Goal: Task Accomplishment & Management: Manage account settings

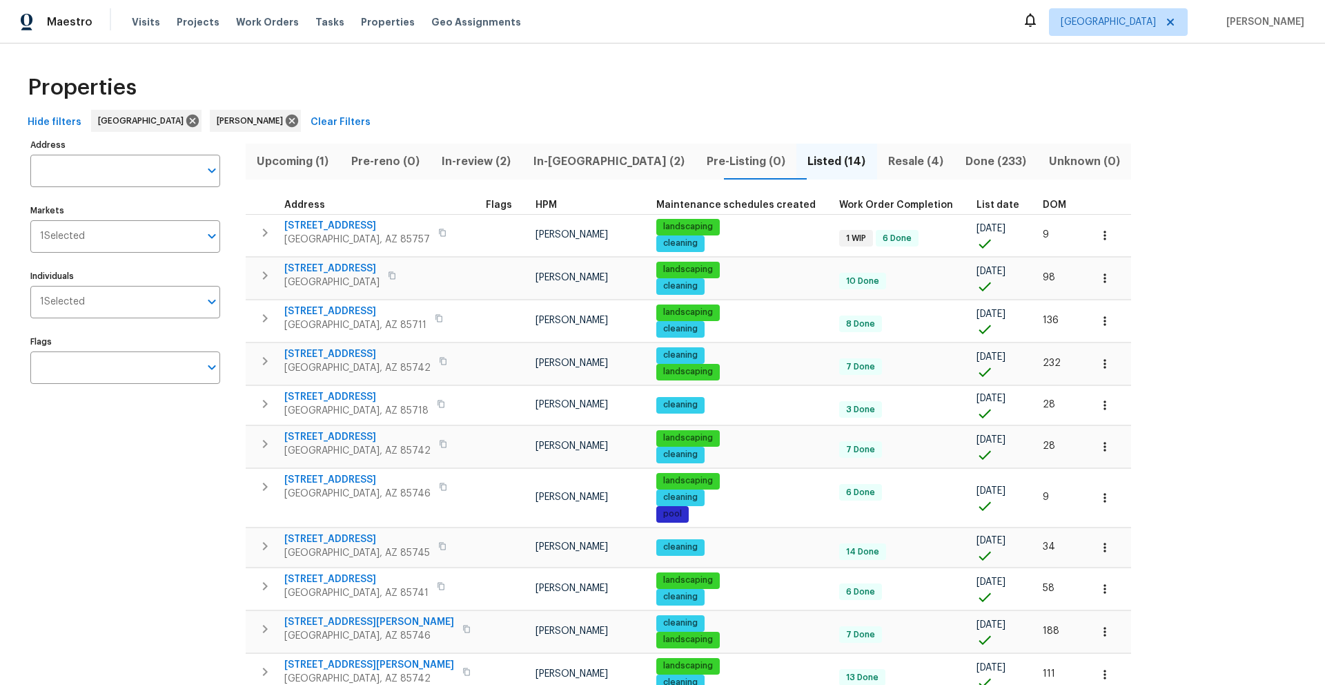
click at [574, 161] on span "In-reno (2)" at bounding box center [608, 161] width 157 height 19
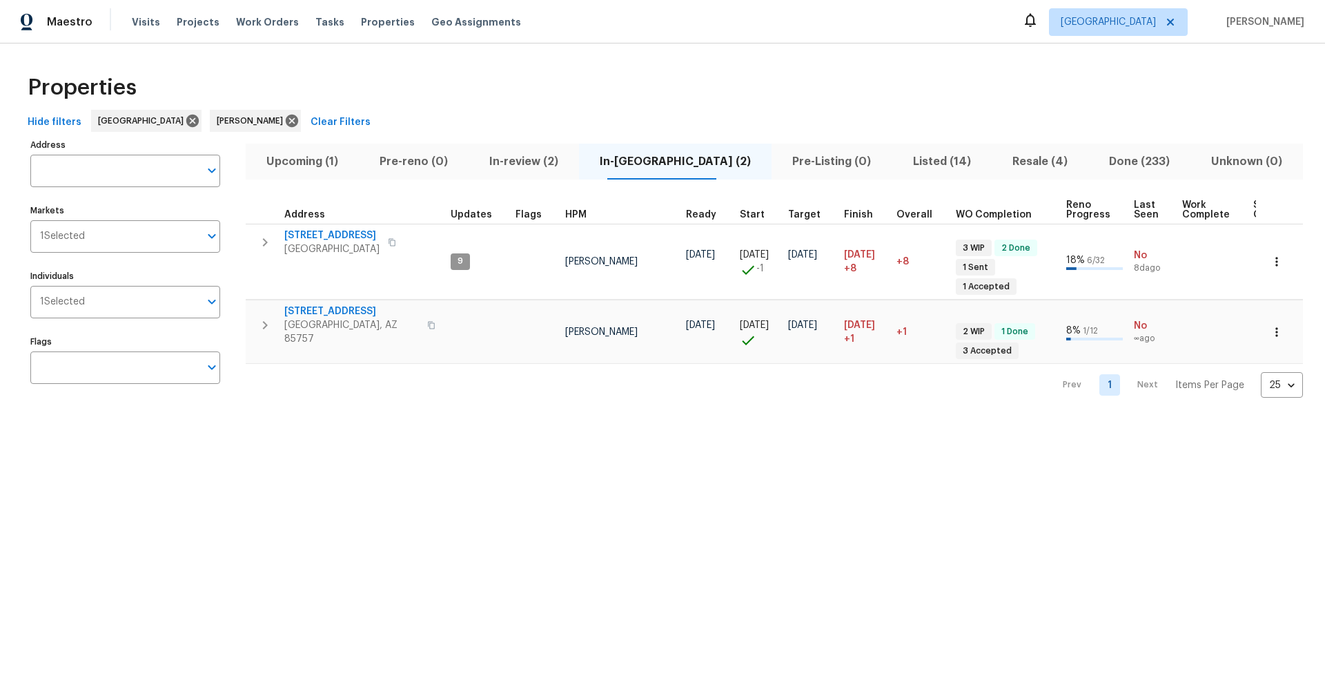
click at [993, 77] on div "Properties" at bounding box center [662, 88] width 1281 height 44
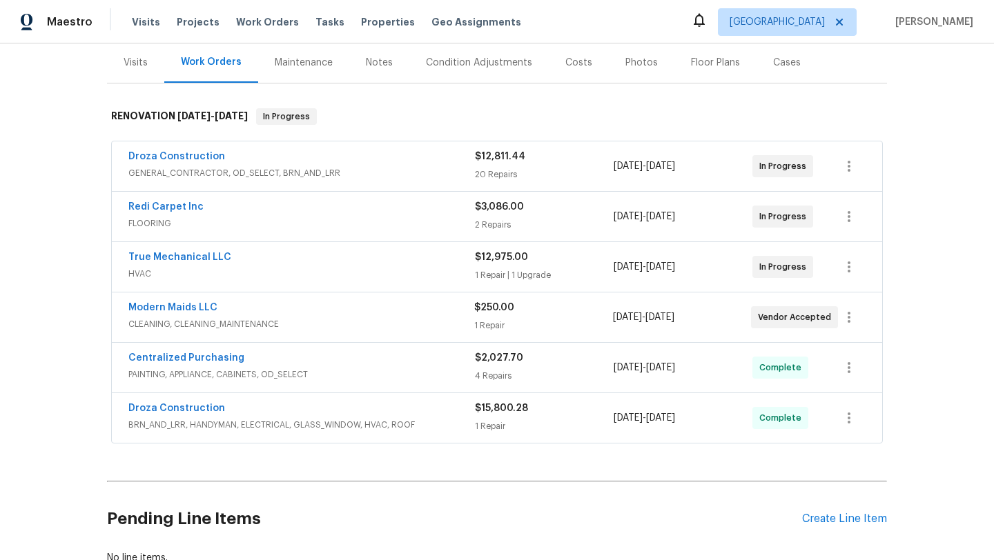
scroll to position [179, 0]
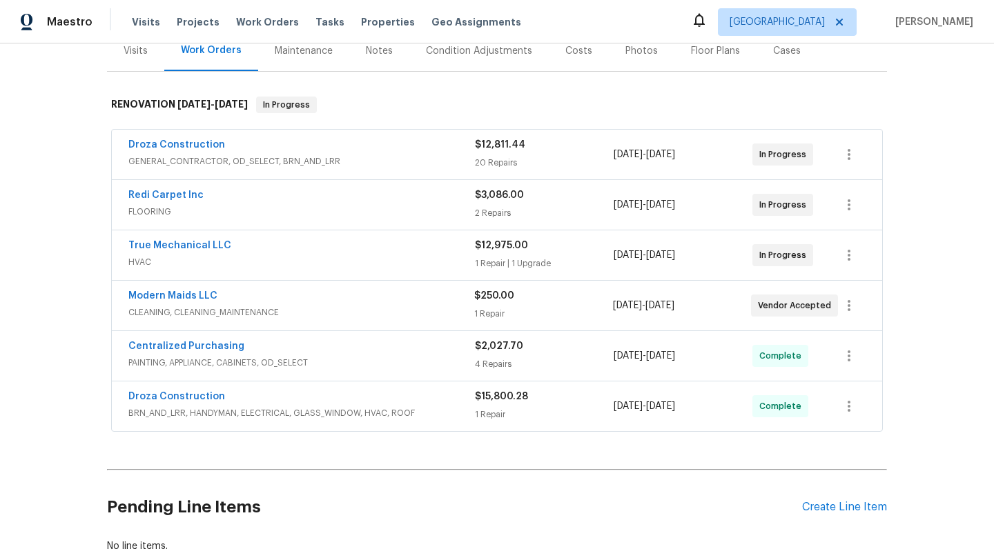
click at [897, 286] on div "Back to all projects 1917 W Saxony Rd, Tucson, AZ 85713 3 Beds | 1 Baths | Tota…" at bounding box center [497, 301] width 994 height 517
click at [846, 302] on icon "button" at bounding box center [849, 306] width 17 height 17
click at [861, 309] on li "Edit" at bounding box center [906, 306] width 149 height 23
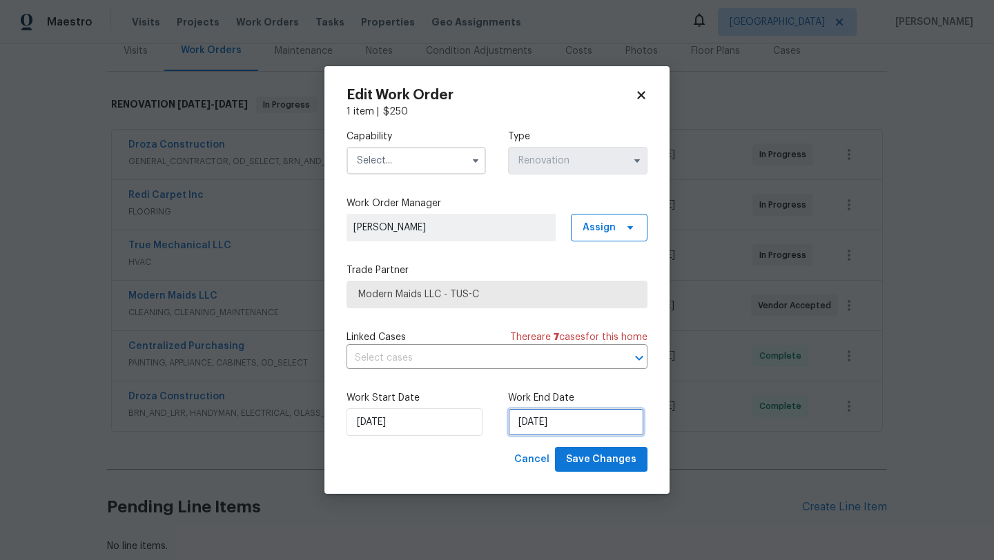
click at [584, 423] on input "[DATE]" at bounding box center [576, 423] width 136 height 28
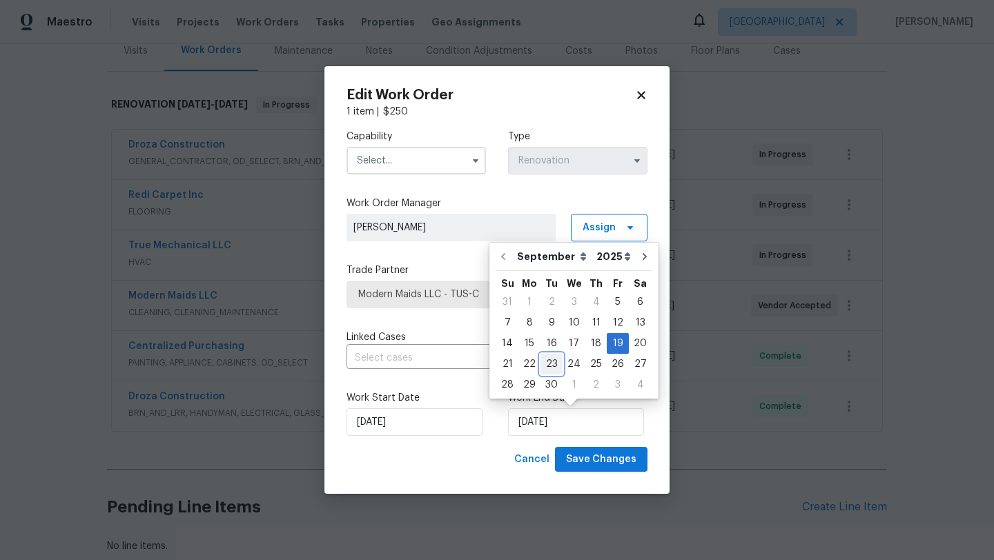
click at [552, 368] on div "23" at bounding box center [551, 364] width 22 height 19
type input "[DATE]"
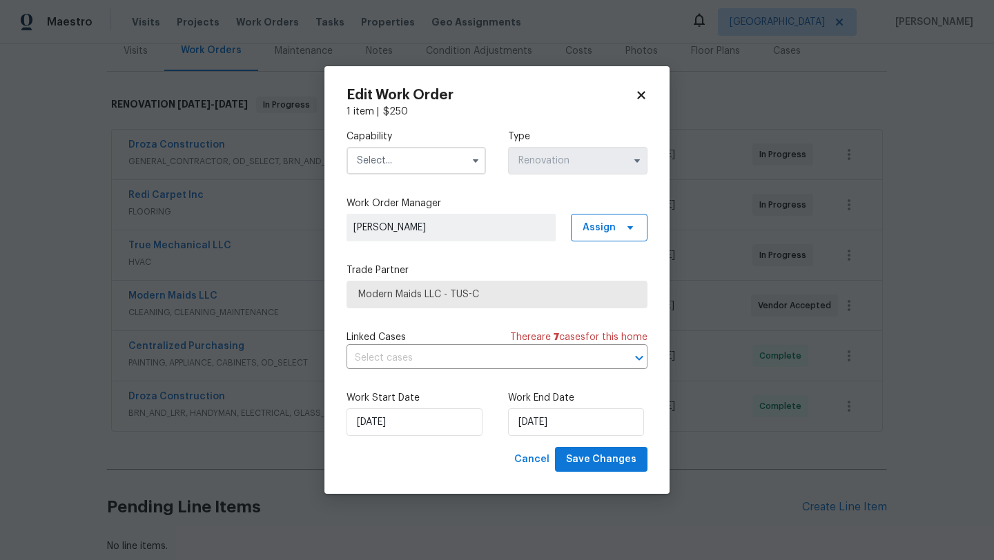
click at [469, 460] on div "Cancel Save Changes" at bounding box center [497, 460] width 301 height 26
click at [424, 163] on input "text" at bounding box center [416, 161] width 139 height 28
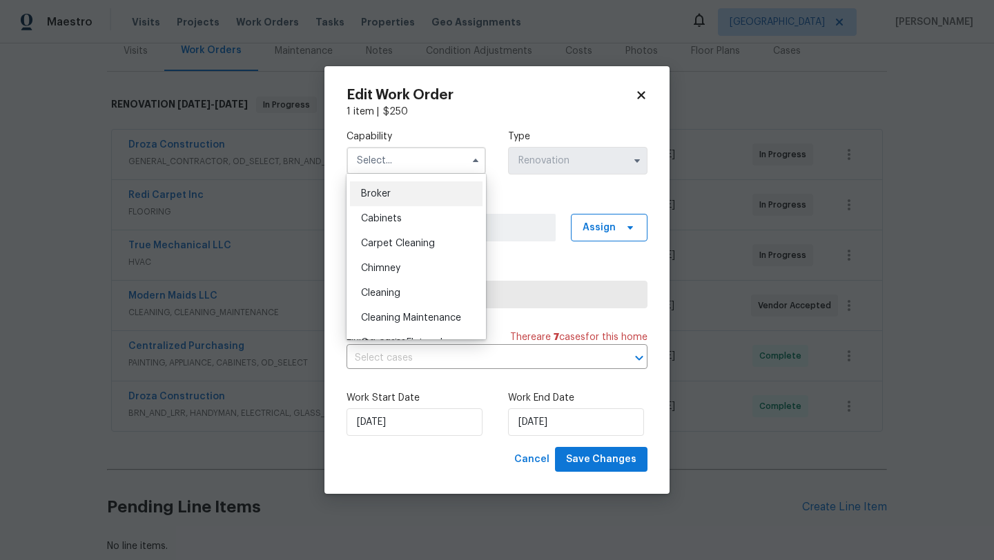
scroll to position [104, 0]
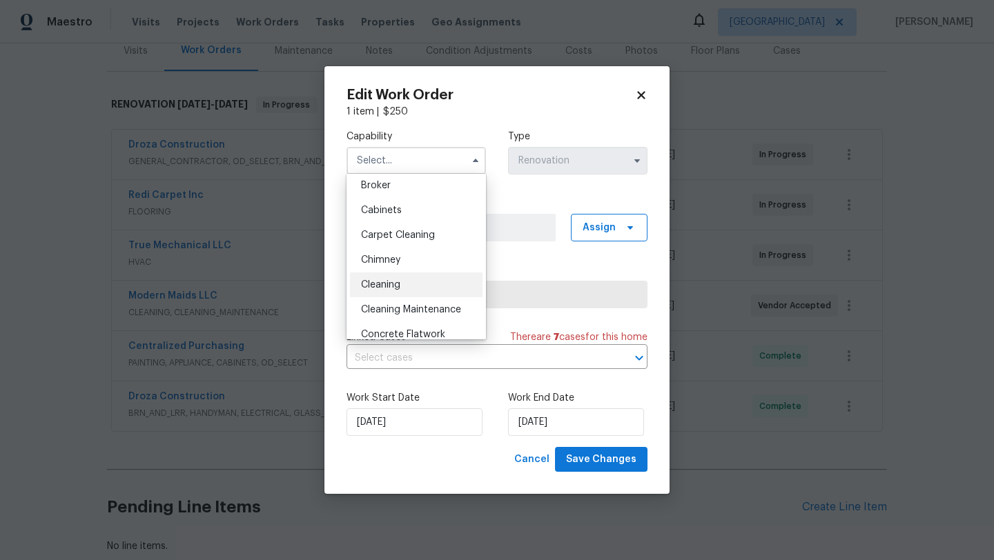
click at [403, 287] on div "Cleaning" at bounding box center [416, 285] width 133 height 25
type input "Cleaning"
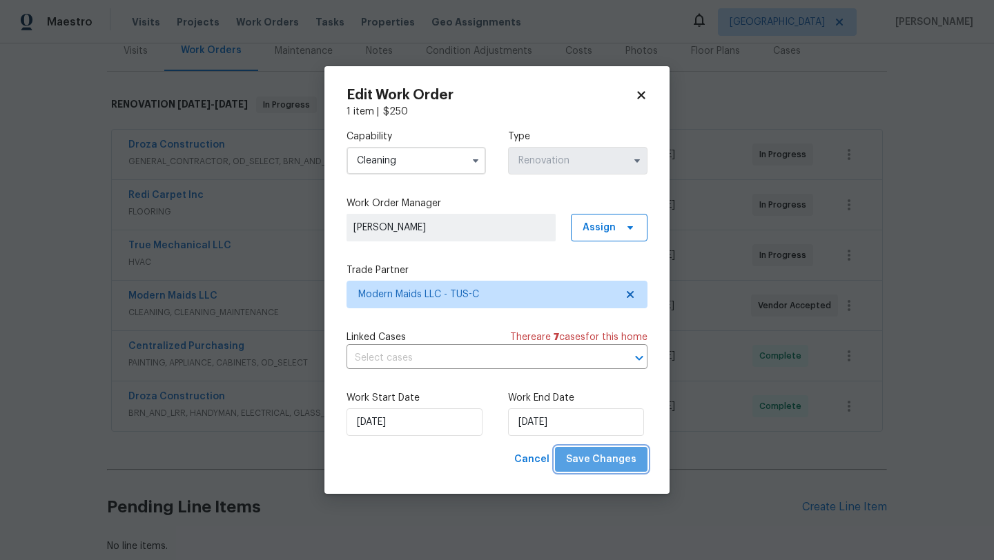
click at [609, 462] on span "Save Changes" at bounding box center [601, 459] width 70 height 17
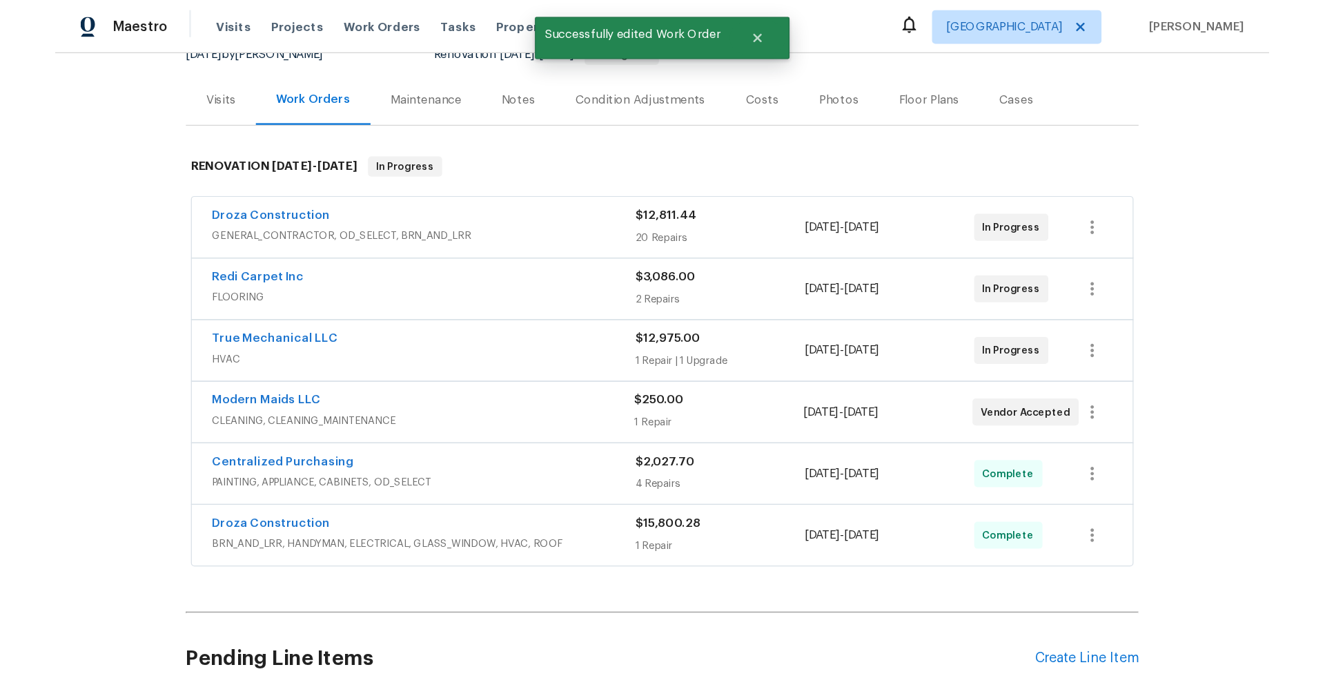
scroll to position [149, 0]
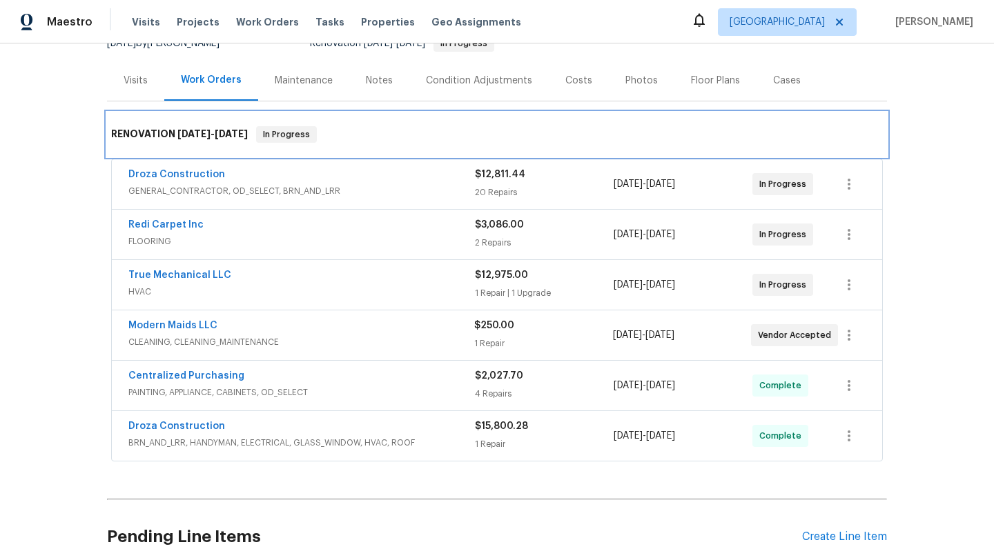
click at [881, 129] on div "RENOVATION 9/5/25 - 9/19/25 In Progress" at bounding box center [497, 135] width 780 height 44
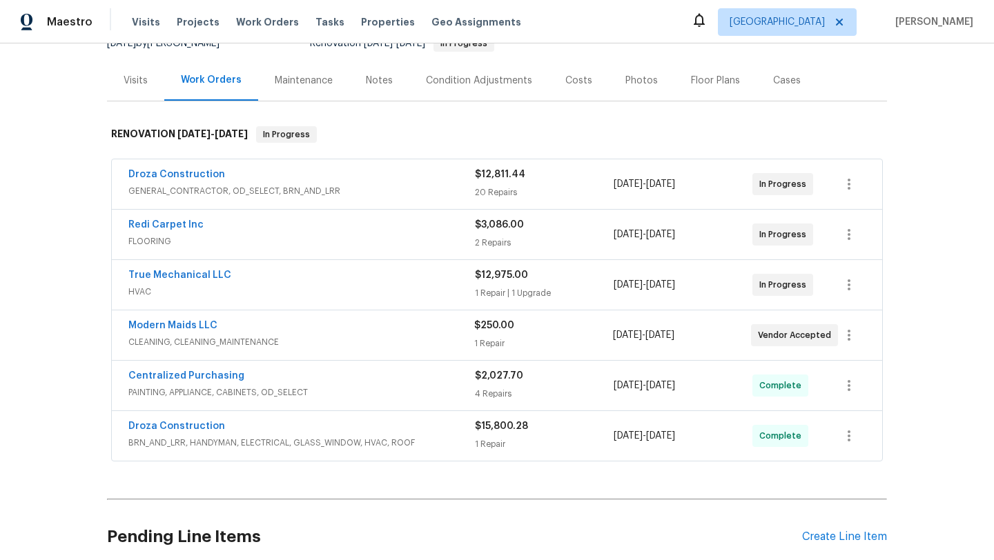
click at [921, 269] on div "Back to all projects 1917 W Saxony Rd, Tucson, AZ 85713 3 Beds | 1 Baths | Tota…" at bounding box center [497, 301] width 994 height 517
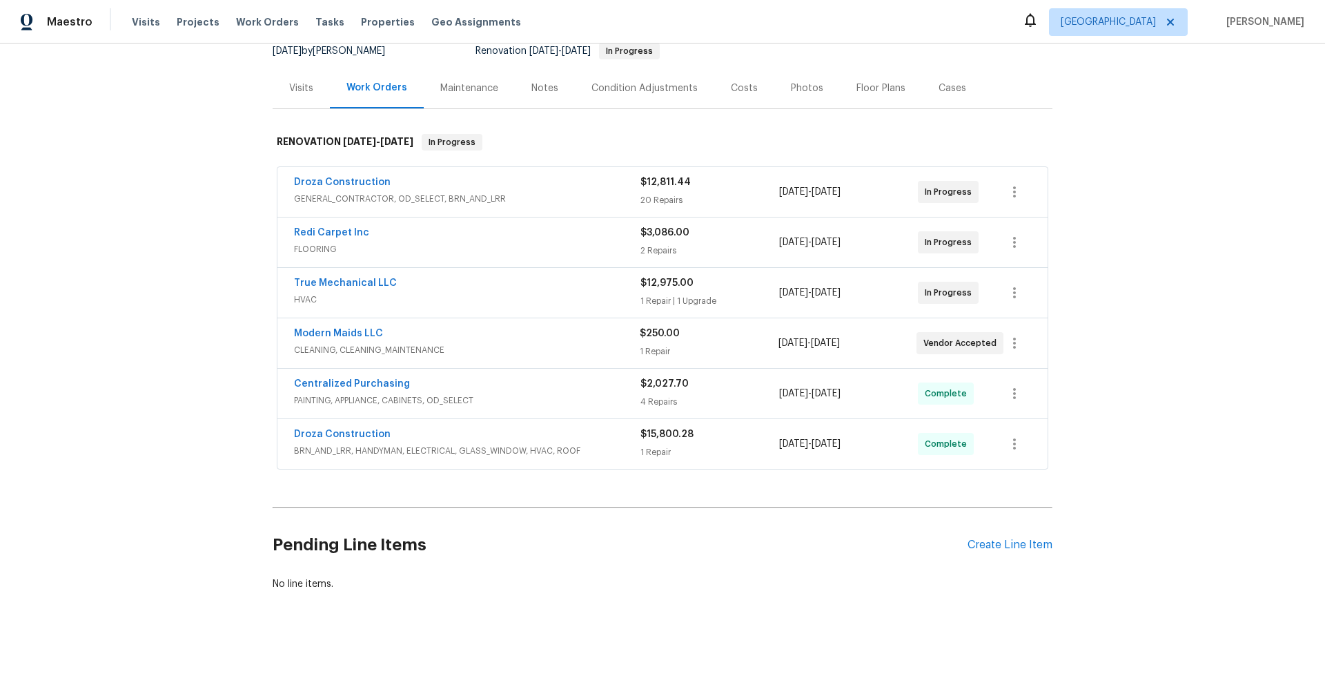
click at [535, 83] on div "Notes" at bounding box center [545, 88] width 27 height 14
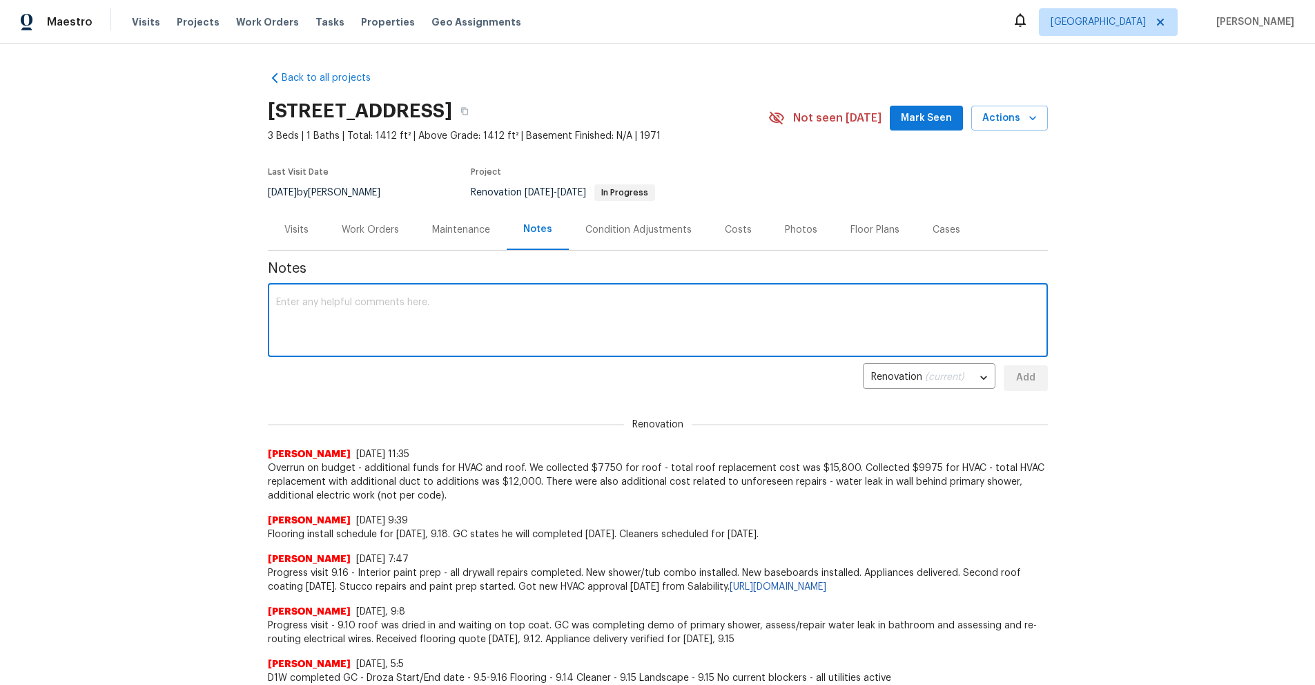
click at [455, 298] on textarea at bounding box center [657, 322] width 763 height 48
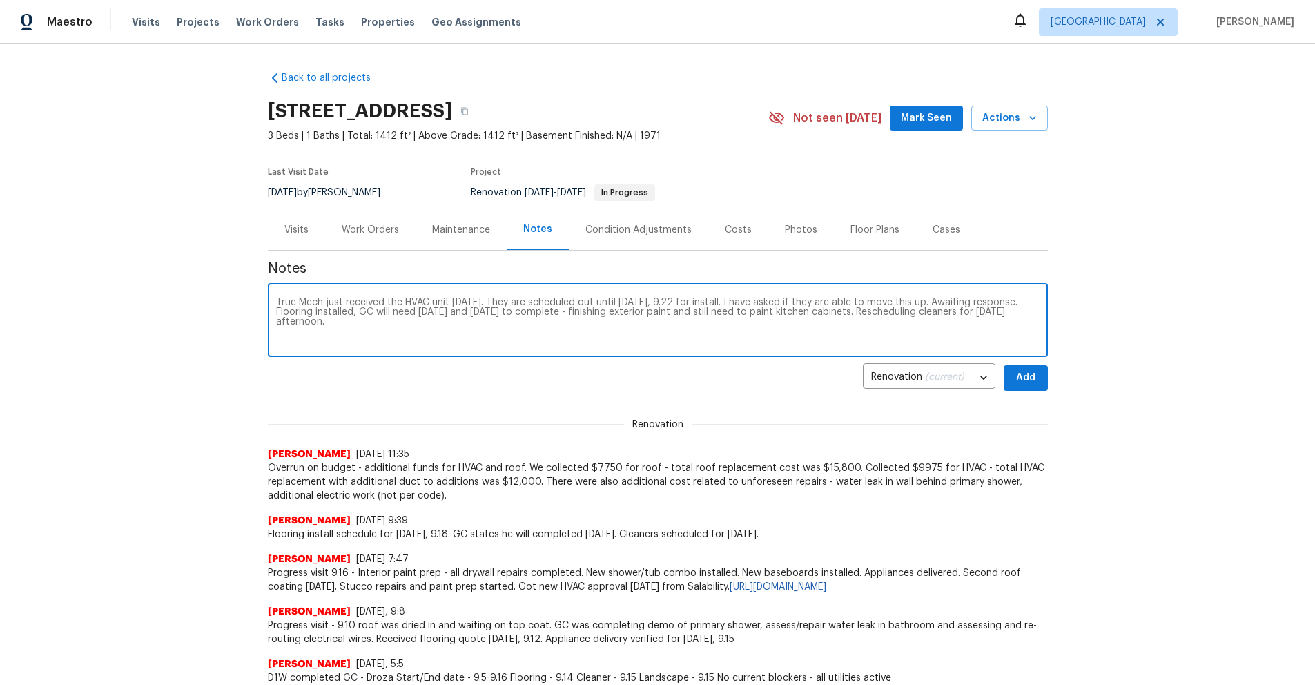
type textarea "True Mech just received the HVAC unit [DATE]. They are scheduled out until [DAT…"
click at [993, 379] on span "Add" at bounding box center [1026, 377] width 22 height 17
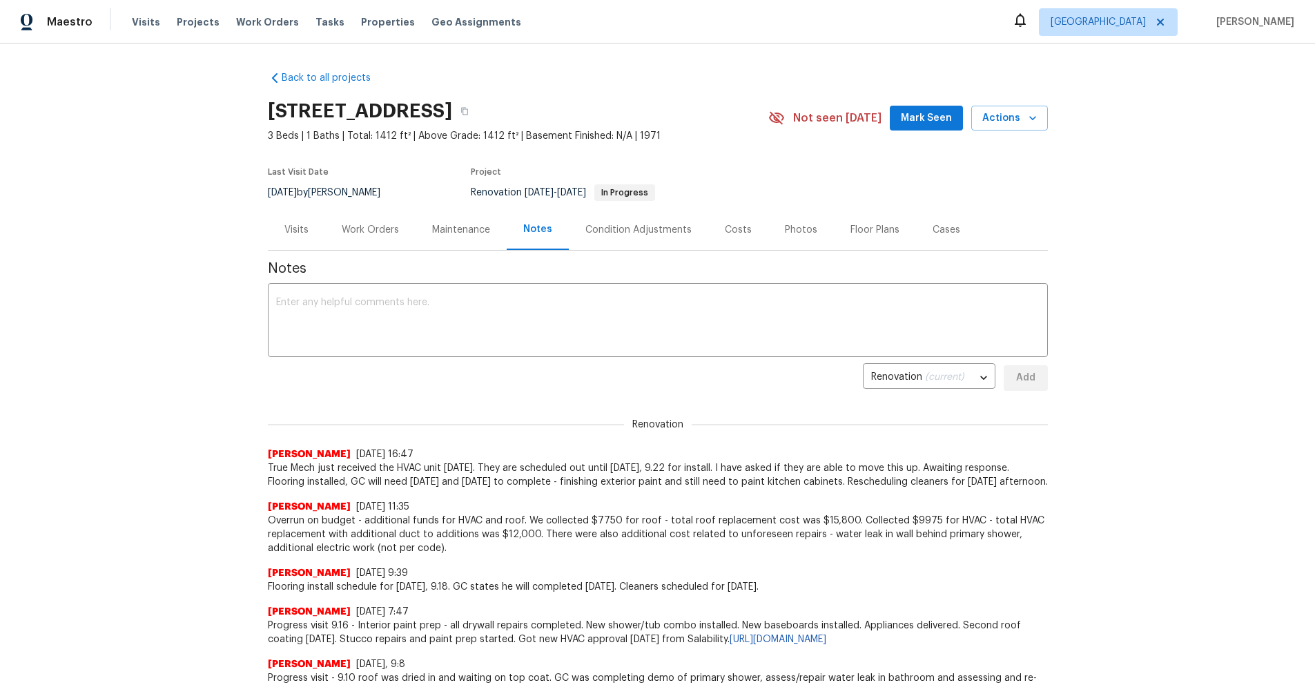
click at [348, 229] on div "Work Orders" at bounding box center [370, 230] width 57 height 14
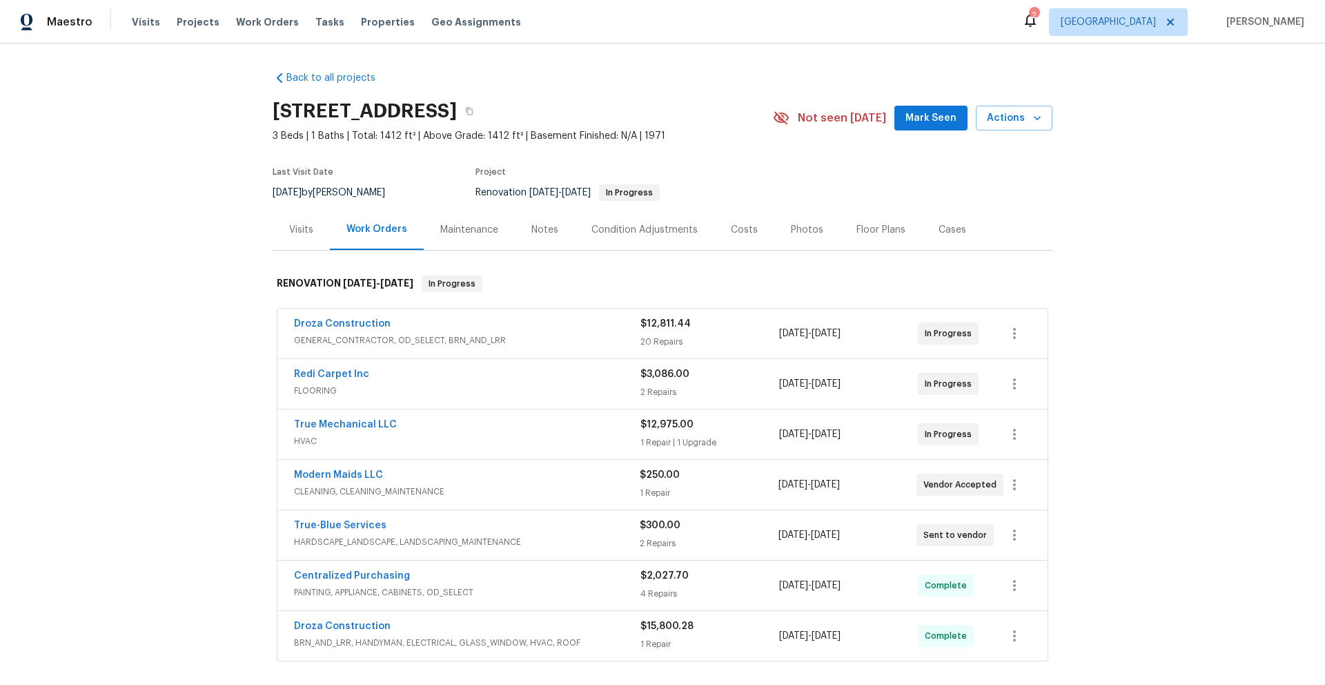
click at [741, 226] on div "Costs" at bounding box center [744, 230] width 27 height 14
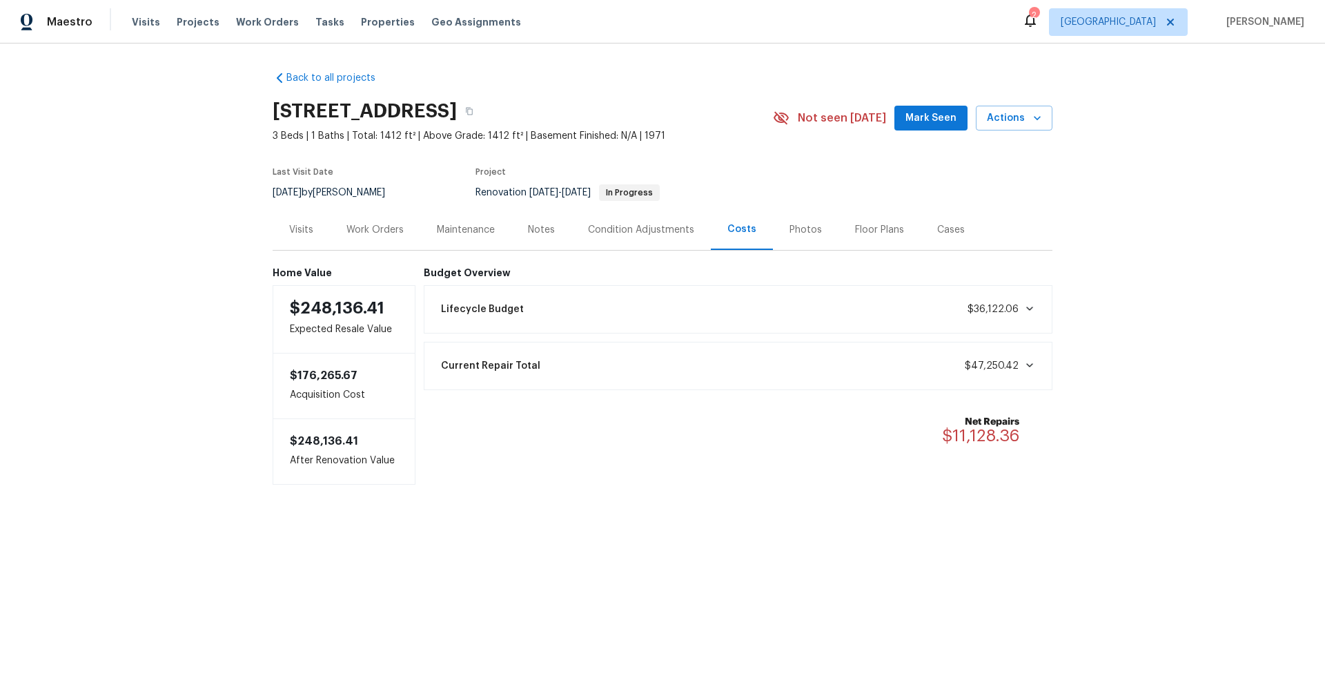
click at [362, 225] on div "Work Orders" at bounding box center [375, 230] width 57 height 14
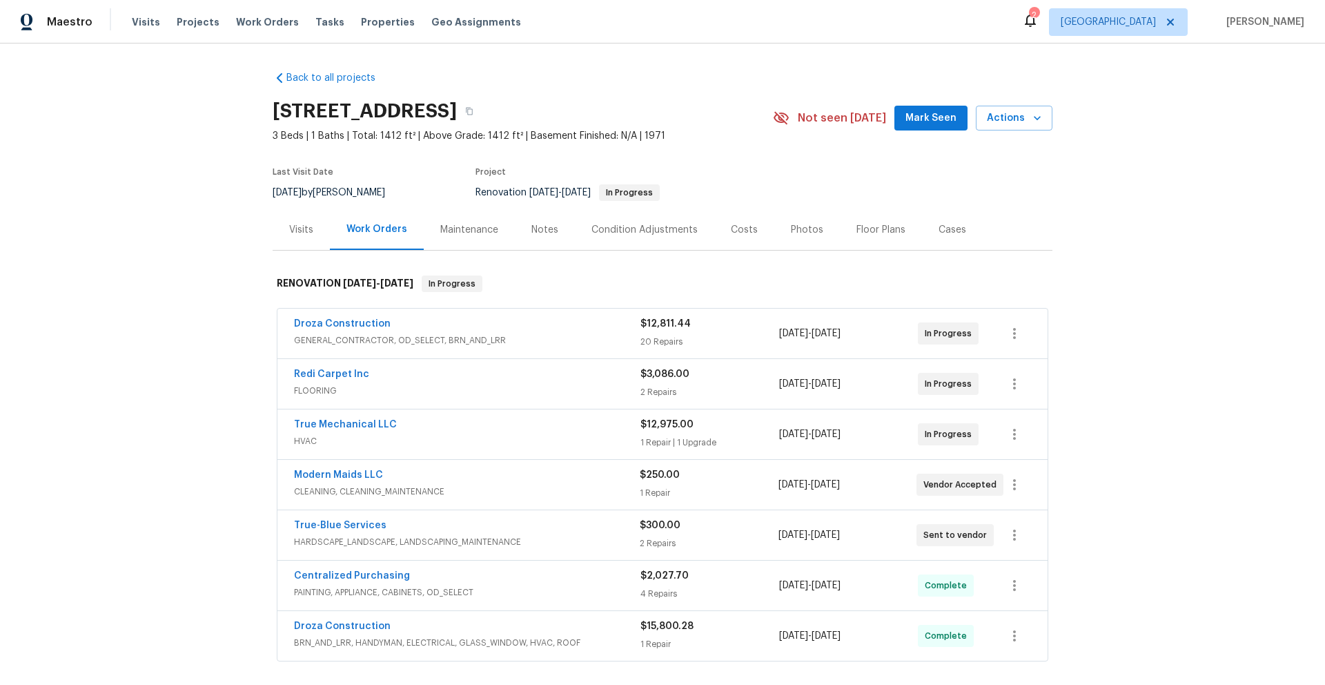
click at [456, 436] on span "HVAC" at bounding box center [467, 441] width 347 height 14
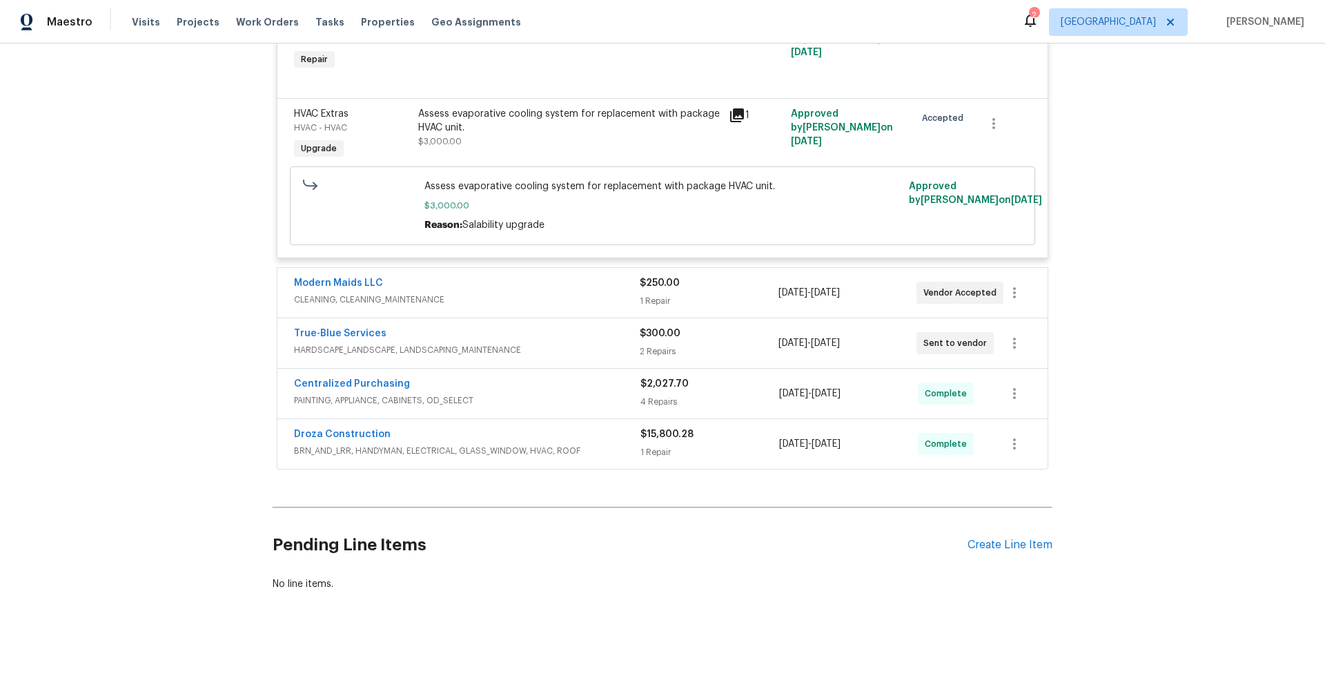
scroll to position [148, 0]
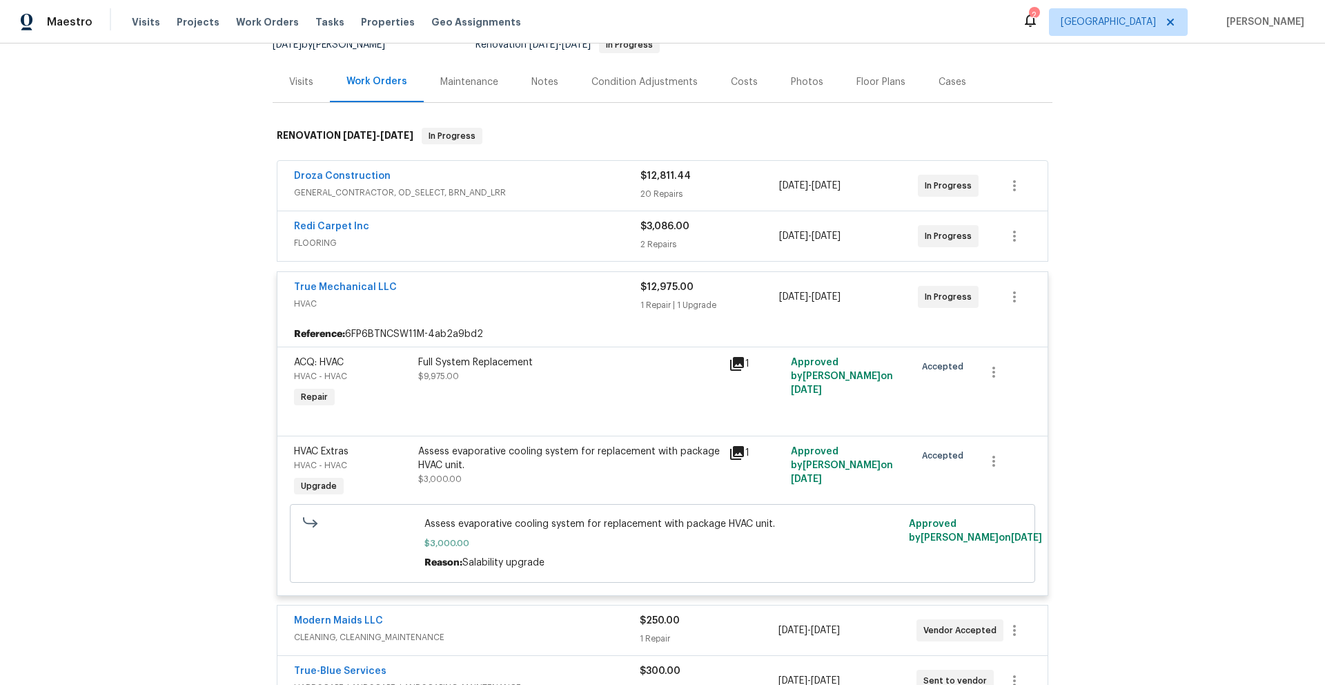
click at [529, 372] on div "Full System Replacement $9,975.00" at bounding box center [569, 369] width 302 height 28
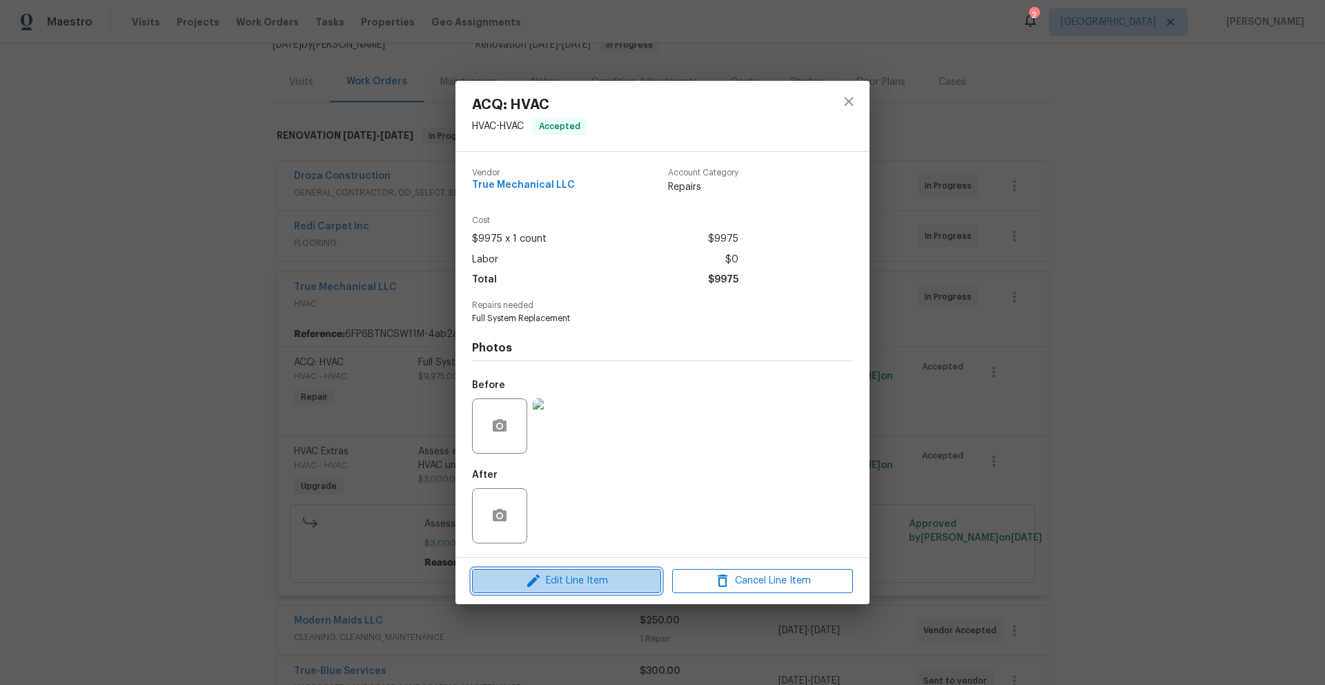
click at [607, 578] on span "Edit Line Item" at bounding box center [566, 580] width 181 height 17
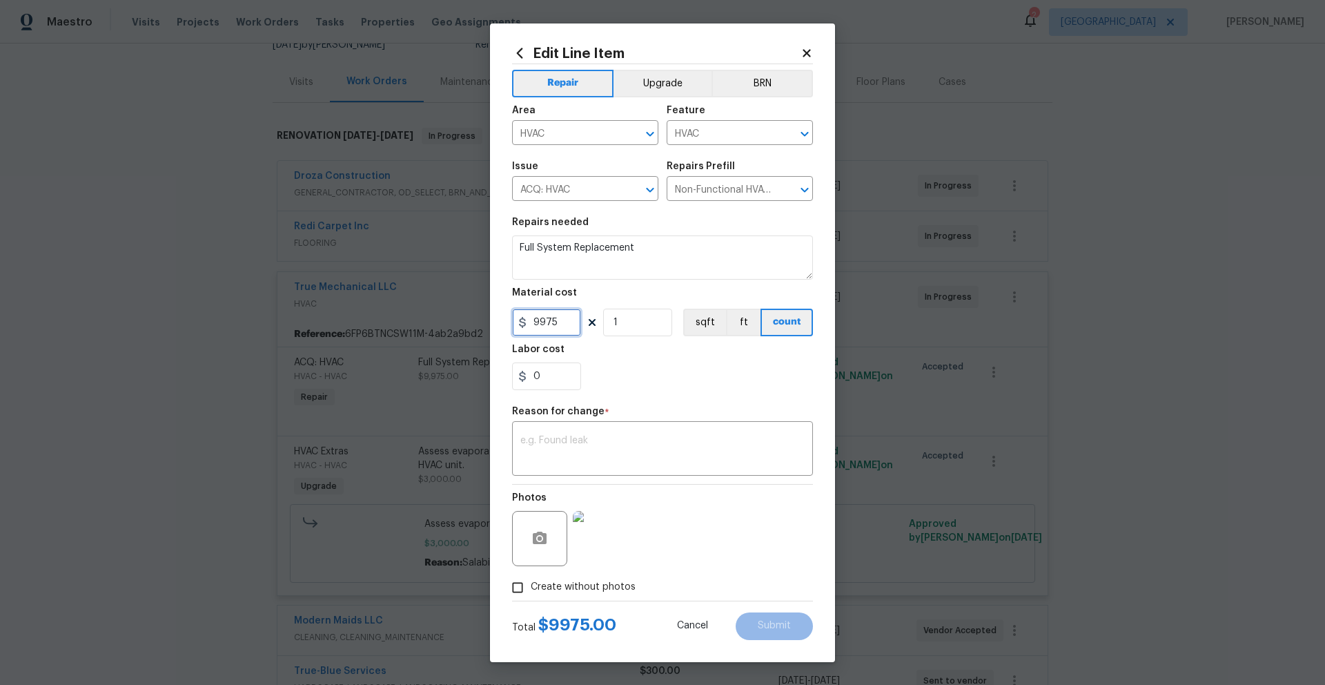
drag, startPoint x: 571, startPoint y: 316, endPoint x: 508, endPoint y: 318, distance: 62.8
click at [508, 318] on div "Edit Line Item Repair Upgrade BRN Area HVAC ​ Feature HVAC ​ Issue ACQ: HVAC ​ …" at bounding box center [662, 342] width 345 height 638
type input "9000"
click at [589, 429] on div "x ​" at bounding box center [662, 450] width 301 height 51
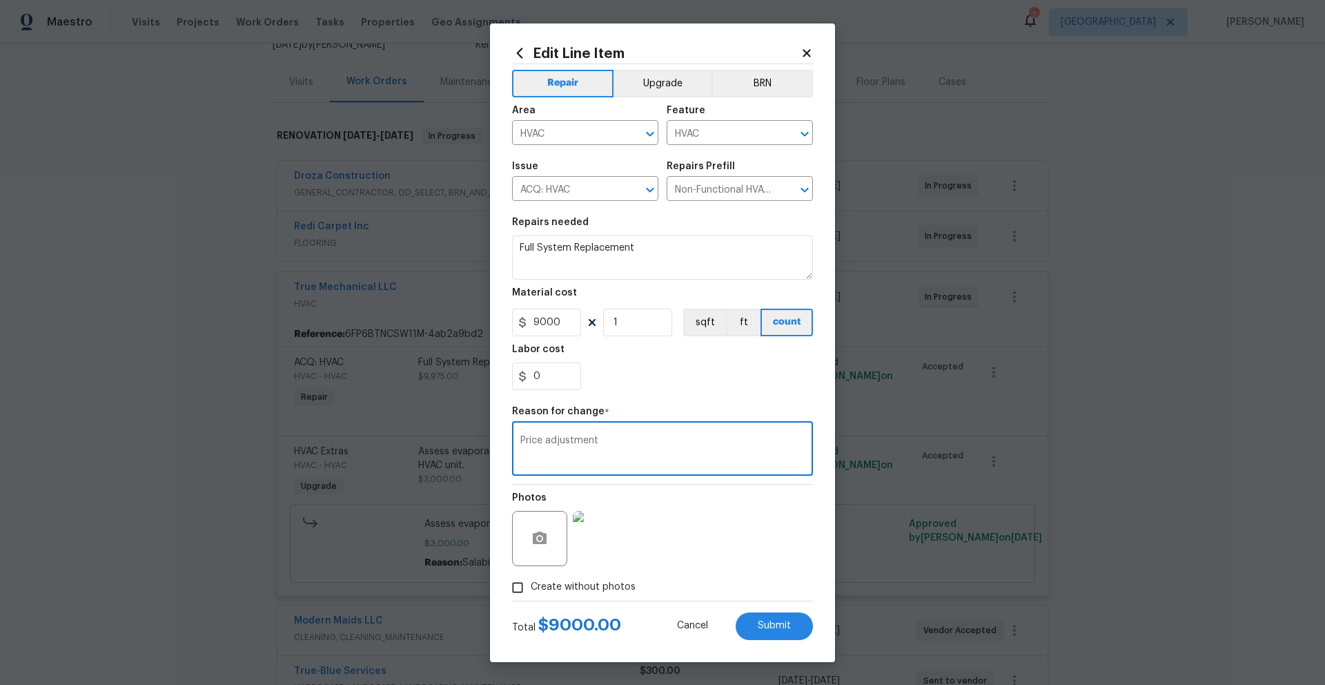
type textarea "Price adjustment"
click at [783, 547] on div "Photos" at bounding box center [662, 530] width 301 height 90
click at [790, 623] on span "Submit" at bounding box center [774, 626] width 33 height 10
type input "9975"
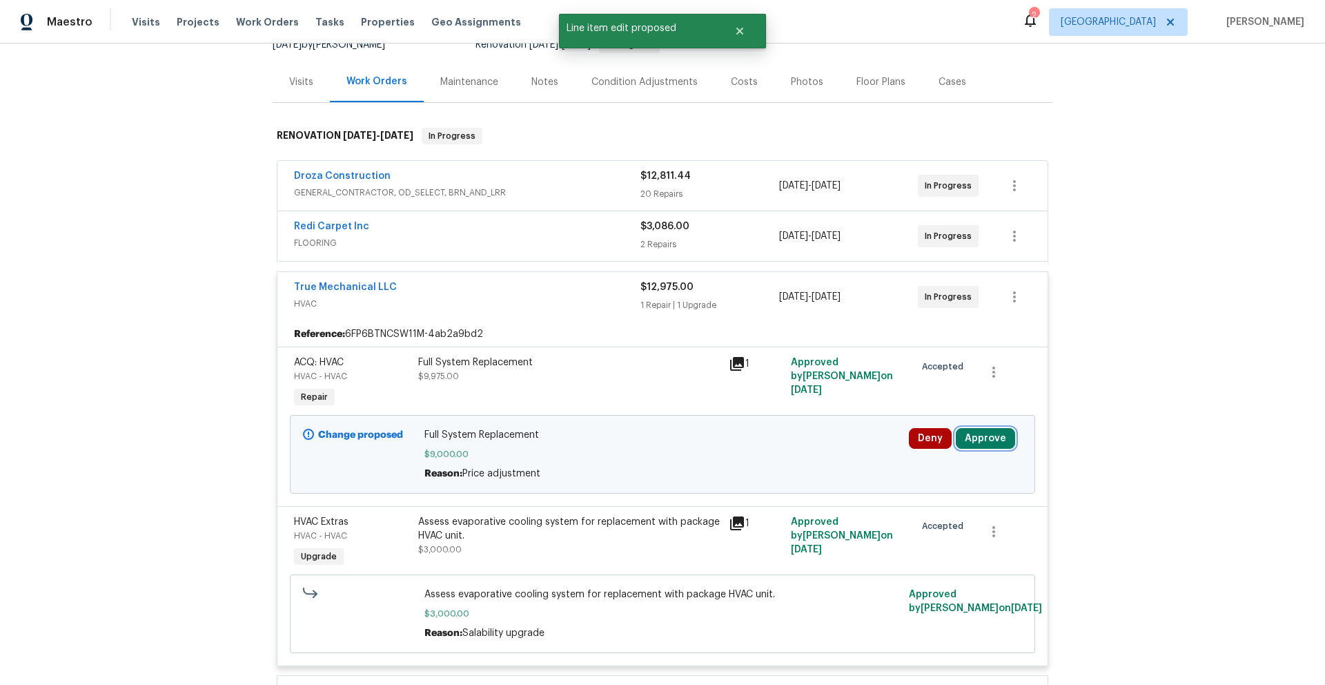
click at [984, 438] on button "Approve" at bounding box center [985, 438] width 59 height 21
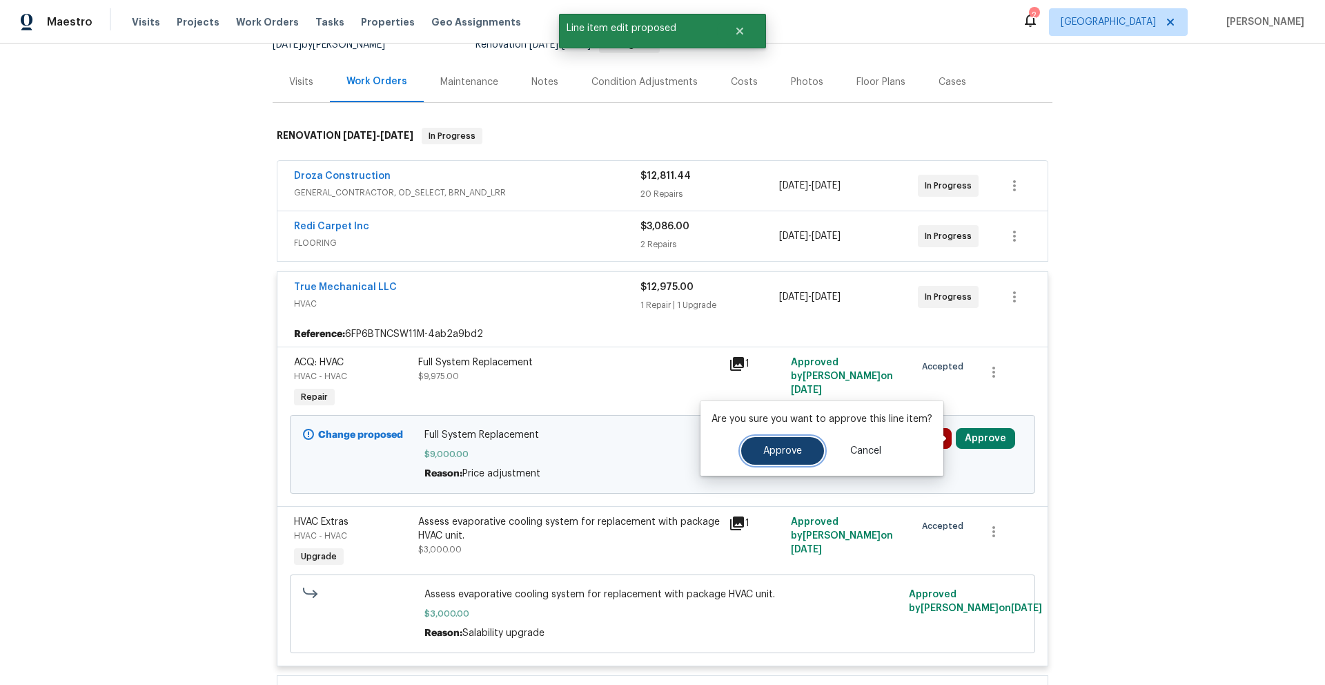
click at [769, 453] on span "Approve" at bounding box center [782, 451] width 39 height 10
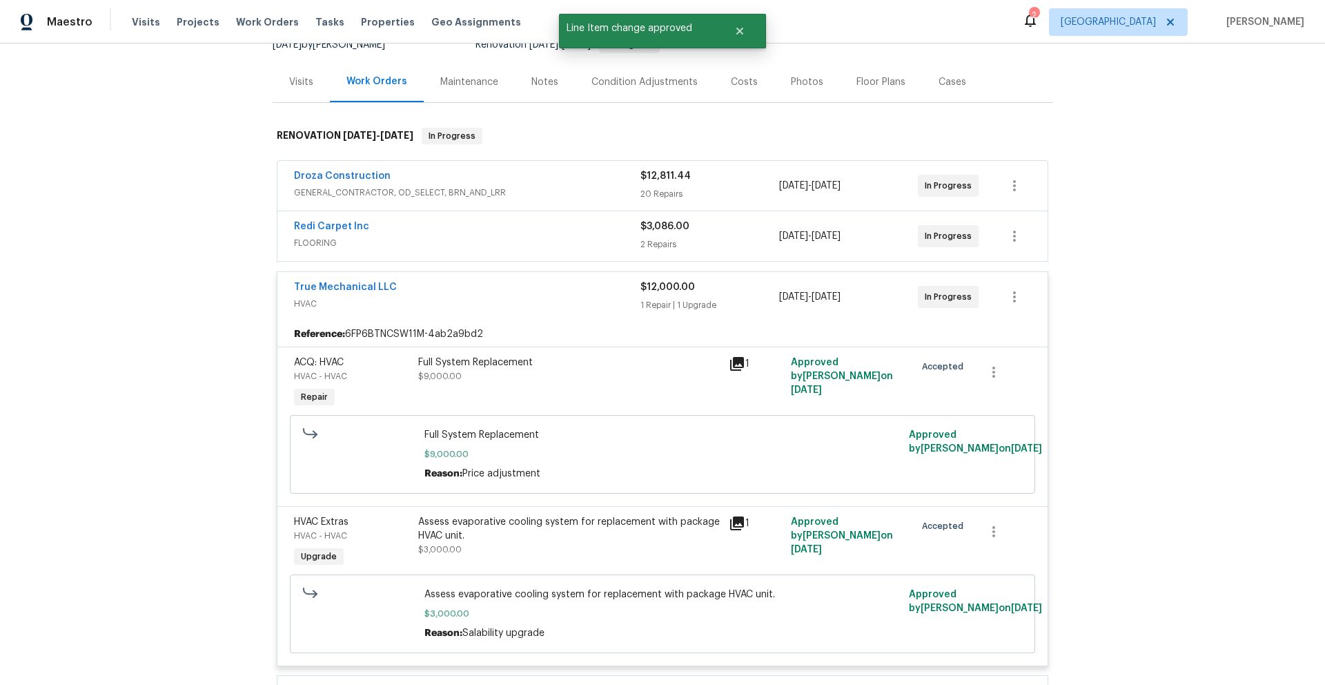
click at [417, 302] on span "HVAC" at bounding box center [467, 304] width 347 height 14
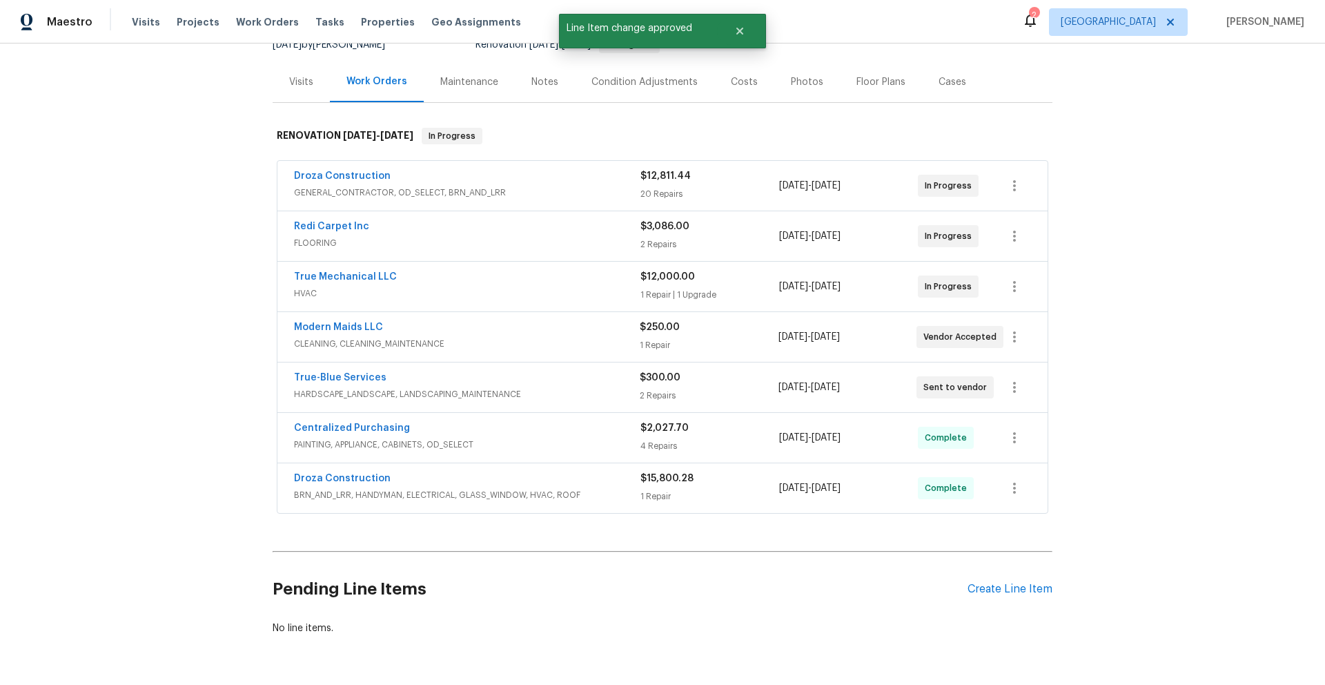
click at [541, 81] on div "Notes" at bounding box center [545, 82] width 27 height 14
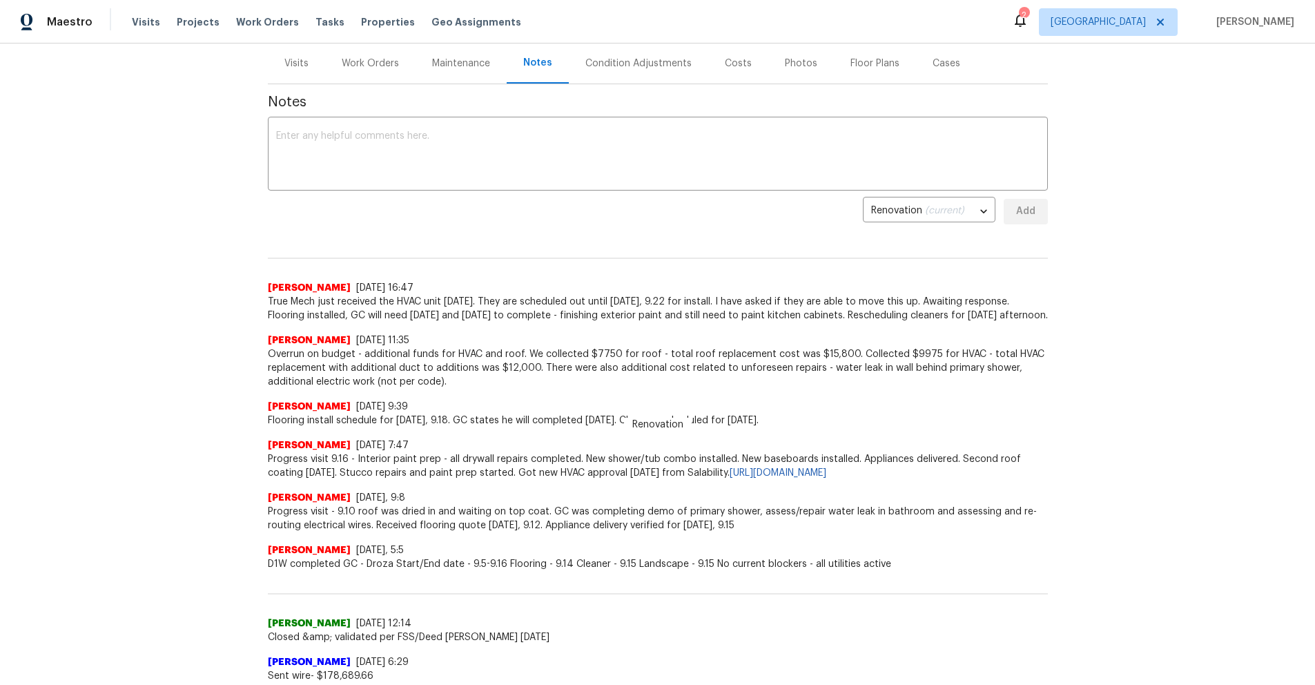
scroll to position [167, 0]
click at [1106, 416] on div "Back to all projects [STREET_ADDRESS] 3 Beds | 1 Baths | Total: 1412 ft² | Abov…" at bounding box center [657, 363] width 1315 height 641
click at [1120, 307] on div "Back to all projects [STREET_ADDRESS] 3 Beds | 1 Baths | Total: 1412 ft² | Abov…" at bounding box center [657, 363] width 1315 height 641
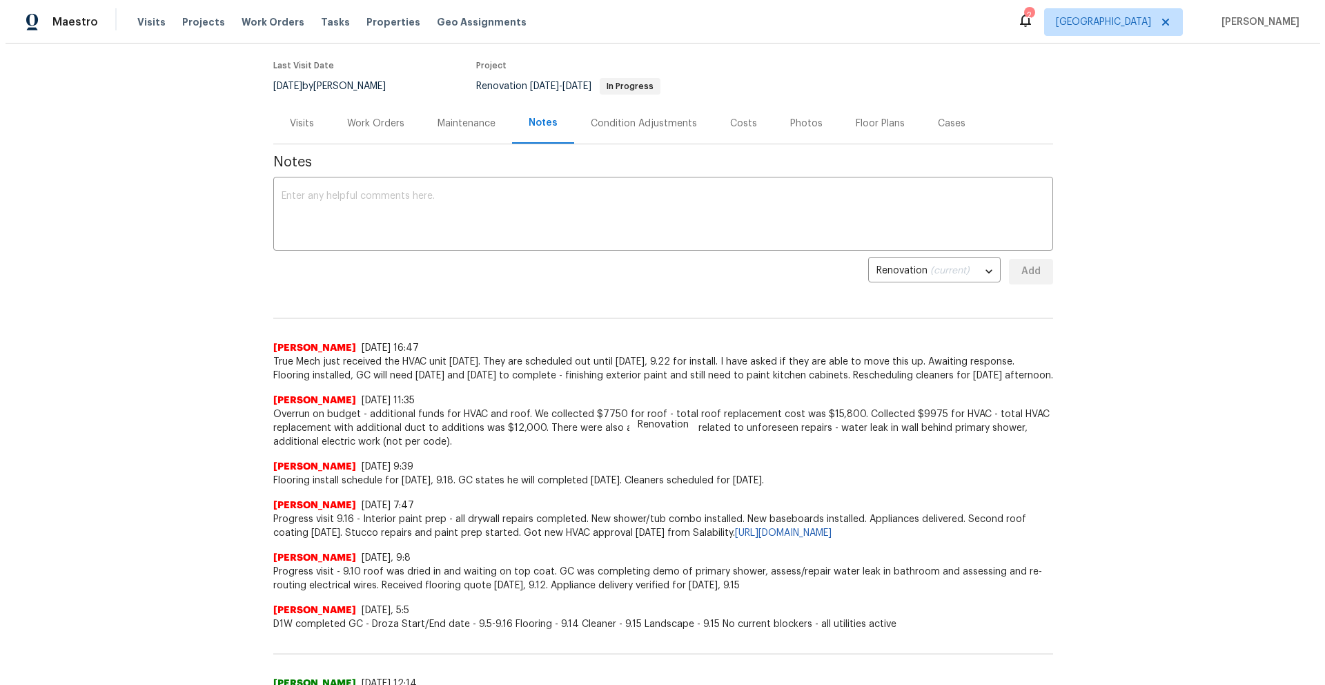
scroll to position [0, 0]
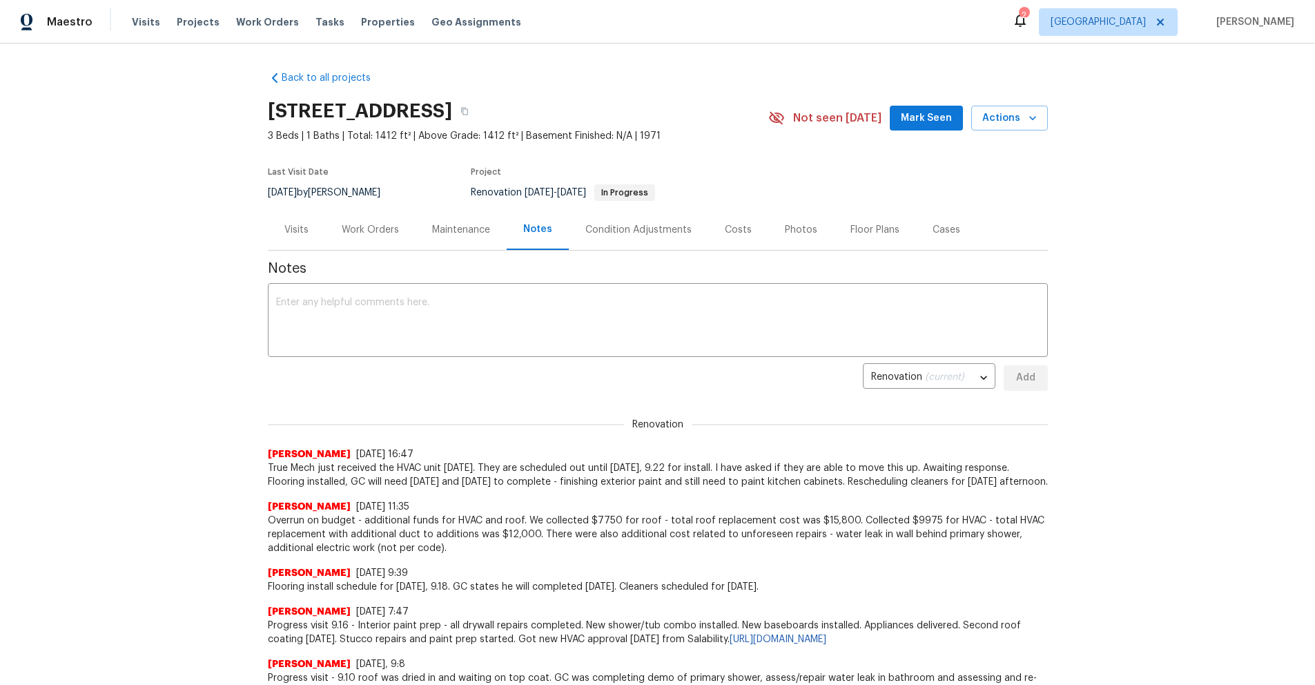
click at [376, 229] on div "Work Orders" at bounding box center [370, 230] width 57 height 14
